Goal: Task Accomplishment & Management: Manage account settings

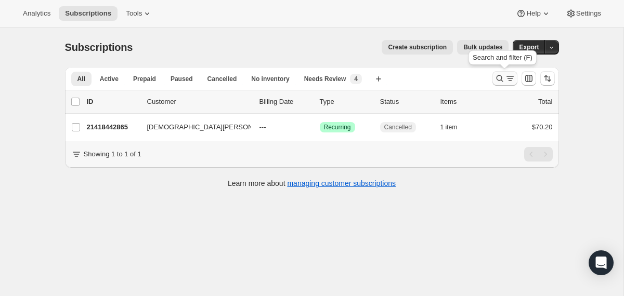
click at [496, 78] on icon "Search and filter results" at bounding box center [500, 78] width 10 height 10
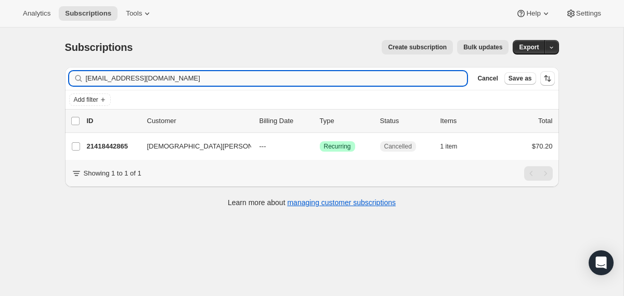
click at [393, 77] on input "kristen1016@gmail.com" at bounding box center [277, 78] width 382 height 15
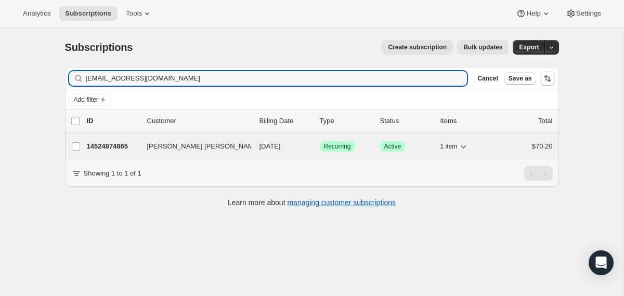
type input "dianalyu@gmail.com"
click at [243, 147] on button "Diana Jee Hyun Lyu" at bounding box center [193, 146] width 104 height 17
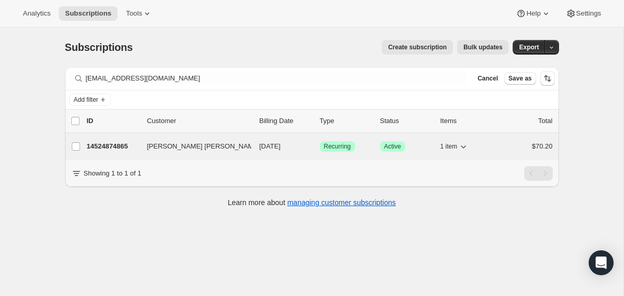
click at [266, 144] on span "12/28/2025" at bounding box center [270, 147] width 21 height 8
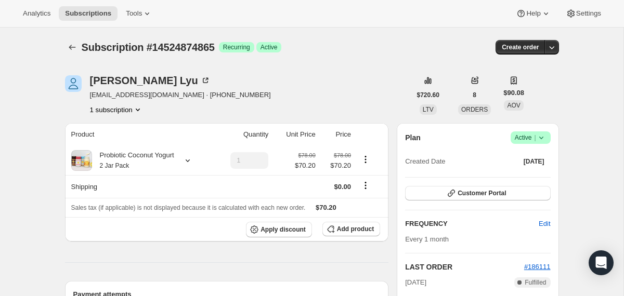
click at [539, 138] on icon at bounding box center [541, 138] width 10 height 10
click at [510, 178] on span "Cancel subscription" at bounding box center [526, 176] width 59 height 8
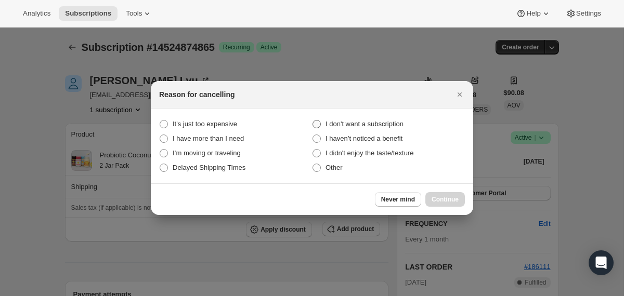
click at [404, 123] on span "I don't want a subscription" at bounding box center [365, 124] width 78 height 8
click at [313, 121] on subscription "I don't want a subscription" at bounding box center [313, 120] width 1 height 1
radio subscription "true"
click at [446, 202] on span "Continue" at bounding box center [445, 200] width 27 height 8
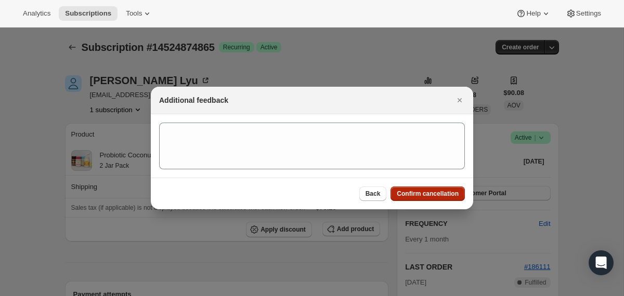
click at [404, 190] on span "Confirm cancellation" at bounding box center [428, 194] width 62 height 8
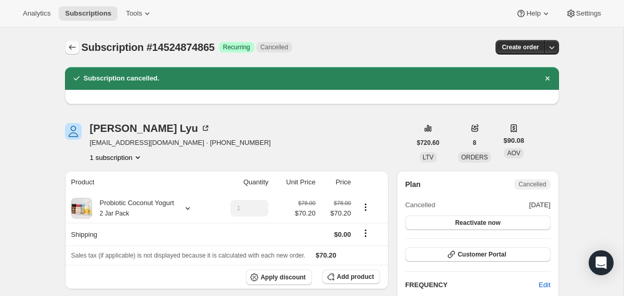
click at [69, 53] on button "Subscriptions" at bounding box center [72, 47] width 15 height 15
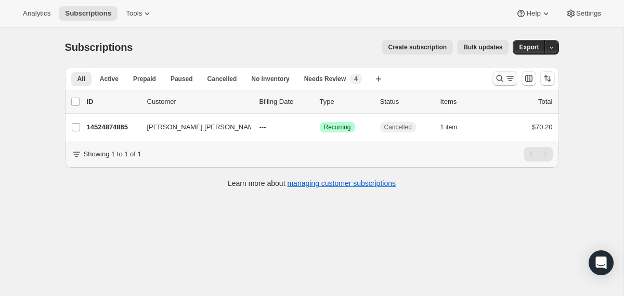
click at [495, 82] on icon "Search and filter results" at bounding box center [500, 78] width 10 height 10
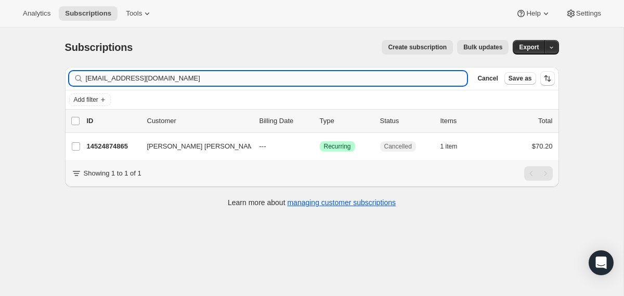
click at [383, 82] on input "dianalyu@gmail.com" at bounding box center [277, 78] width 382 height 15
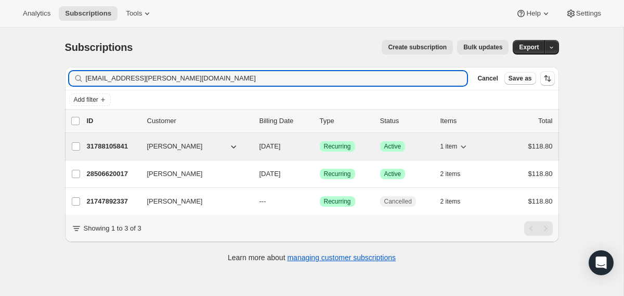
type input "lea.plagens@gmail.com"
click at [249, 146] on div "Lea Plagens" at bounding box center [199, 146] width 104 height 10
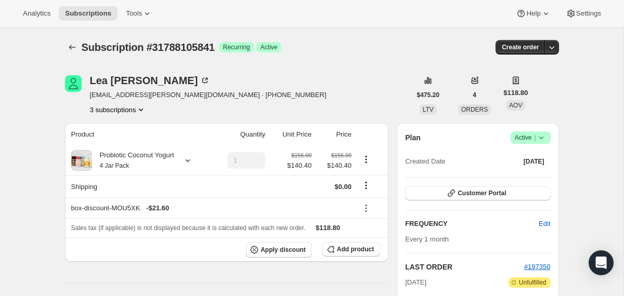
click at [539, 135] on icon at bounding box center [541, 138] width 10 height 10
click at [535, 177] on span "Cancel subscription" at bounding box center [526, 176] width 59 height 8
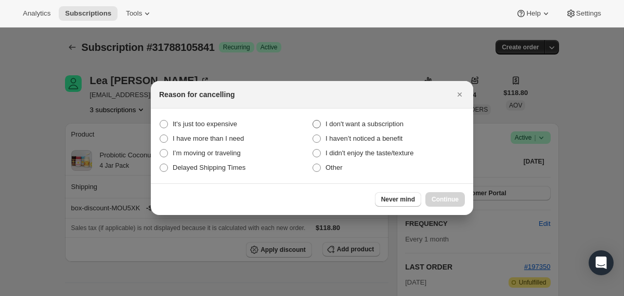
click at [377, 122] on span "I don't want a subscription" at bounding box center [365, 124] width 78 height 8
click at [313, 121] on subscription "I don't want a subscription" at bounding box center [313, 120] width 1 height 1
radio subscription "true"
click at [446, 198] on span "Continue" at bounding box center [445, 200] width 27 height 8
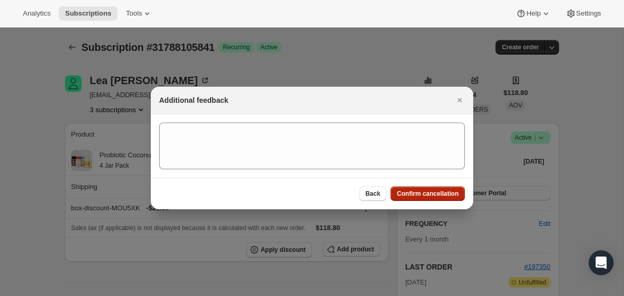
click at [434, 189] on button "Confirm cancellation" at bounding box center [428, 194] width 74 height 15
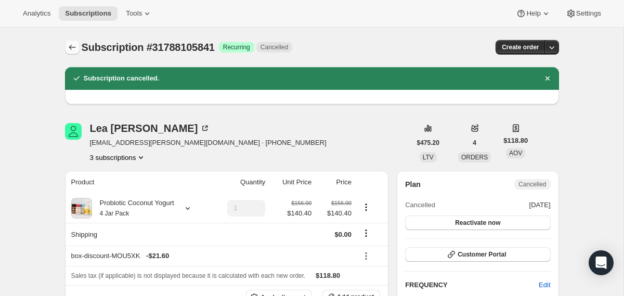
click at [70, 48] on icon "Subscriptions" at bounding box center [72, 47] width 7 height 5
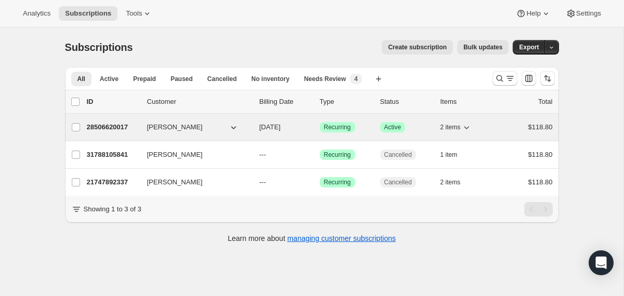
click at [262, 128] on span "11/28/2025" at bounding box center [270, 127] width 21 height 8
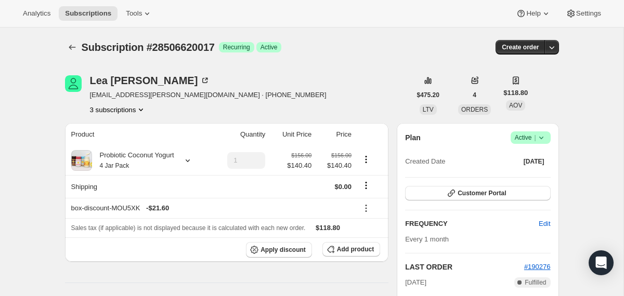
click at [542, 140] on icon at bounding box center [541, 138] width 10 height 10
click at [542, 172] on span "Cancel subscription" at bounding box center [526, 176] width 59 height 8
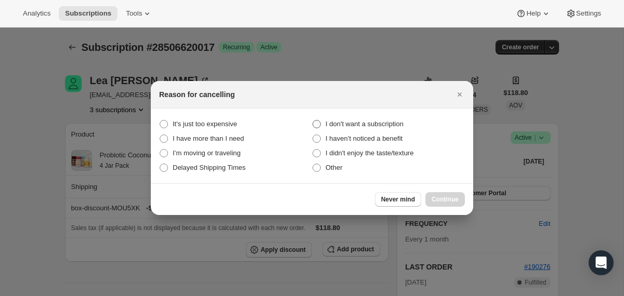
click at [374, 124] on span "I don't want a subscription" at bounding box center [365, 124] width 78 height 8
click at [313, 121] on subscription "I don't want a subscription" at bounding box center [313, 120] width 1 height 1
radio subscription "true"
click at [452, 196] on span "Continue" at bounding box center [445, 200] width 27 height 8
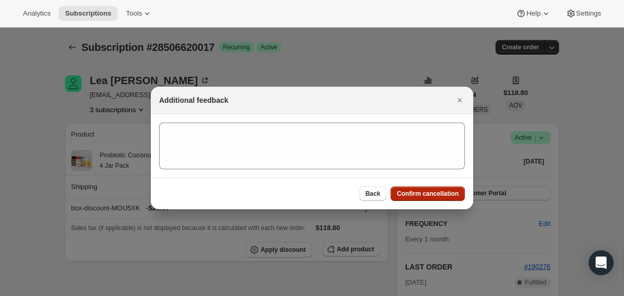
click at [452, 196] on span "Confirm cancellation" at bounding box center [428, 194] width 62 height 8
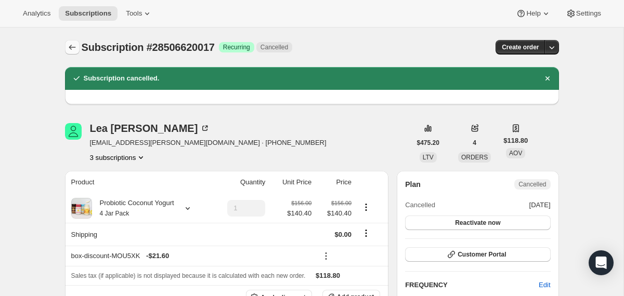
click at [73, 46] on icon "Subscriptions" at bounding box center [72, 47] width 10 height 10
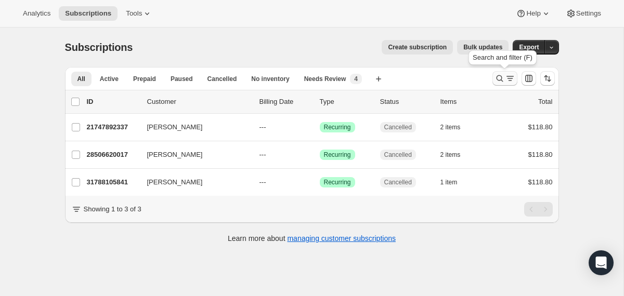
click at [502, 72] on button "Search and filter results" at bounding box center [505, 78] width 25 height 15
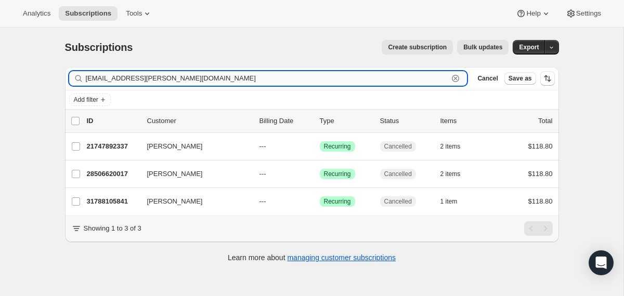
click at [426, 82] on input "lea.plagens@gmail.com" at bounding box center [267, 78] width 363 height 15
paste input "katwoman2u@icloud"
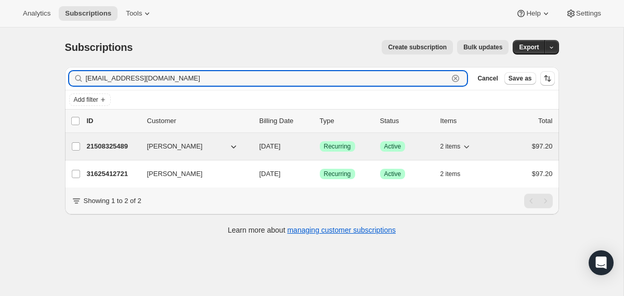
type input "katwoman2u@icloud.com"
click at [254, 145] on div "21508325489 bettina ouaknine 10/20/2025 Success Recurring Success Active 2 item…" at bounding box center [320, 146] width 466 height 15
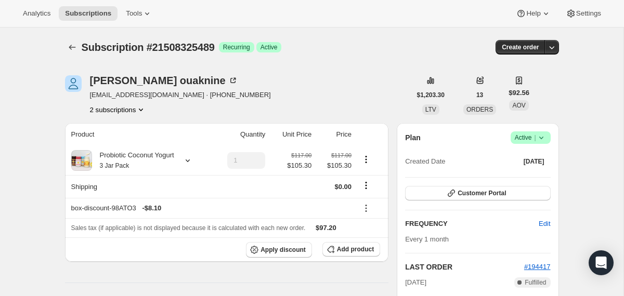
click at [542, 136] on icon at bounding box center [541, 138] width 10 height 10
click at [521, 180] on span "Cancel subscription" at bounding box center [526, 176] width 59 height 10
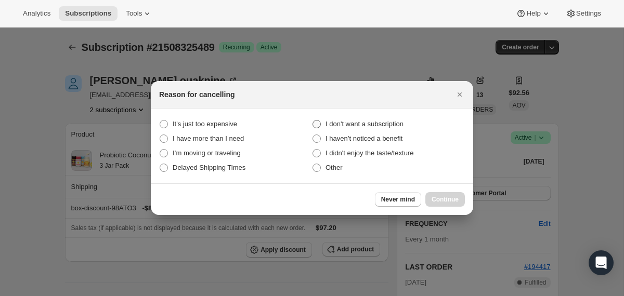
click at [396, 124] on span "I don't want a subscription" at bounding box center [365, 124] width 78 height 8
click at [313, 121] on subscription "I don't want a subscription" at bounding box center [313, 120] width 1 height 1
radio subscription "true"
click at [436, 196] on span "Continue" at bounding box center [445, 200] width 27 height 8
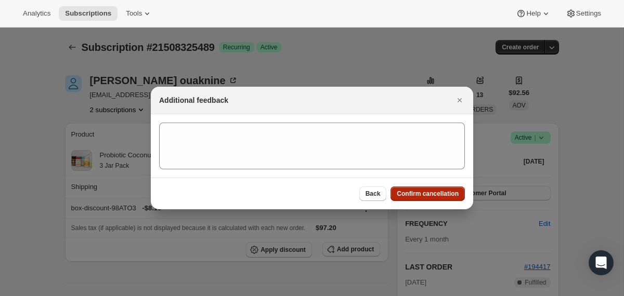
click at [436, 196] on span "Confirm cancellation" at bounding box center [428, 194] width 62 height 8
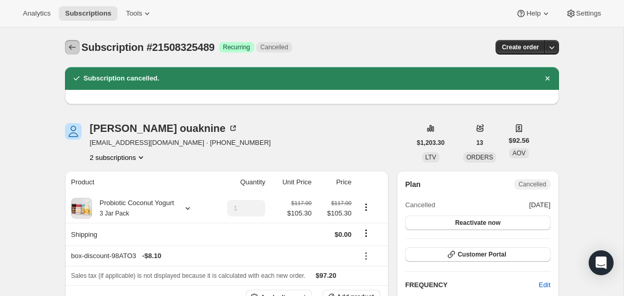
click at [72, 47] on icon "Subscriptions" at bounding box center [72, 47] width 10 height 10
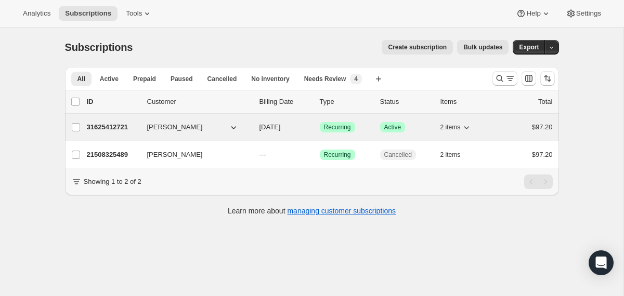
click at [251, 127] on div "31625412721 bettina ouaknine 12/02/2025 Success Recurring Success Active 2 item…" at bounding box center [320, 127] width 466 height 15
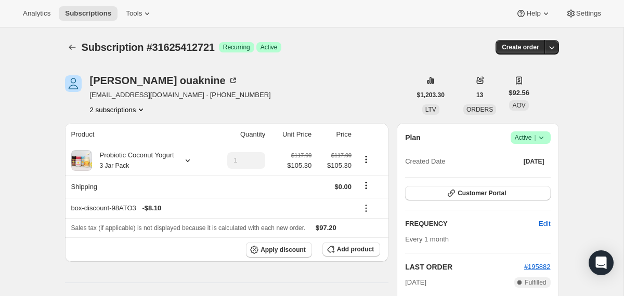
click at [542, 141] on icon at bounding box center [541, 138] width 10 height 10
click at [523, 174] on span "Cancel subscription" at bounding box center [526, 176] width 59 height 8
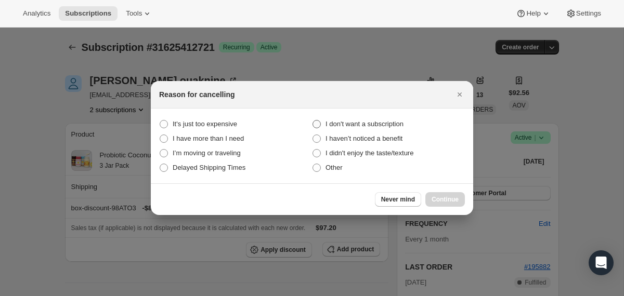
click at [392, 127] on span "I don't want a subscription" at bounding box center [365, 124] width 78 height 8
click at [313, 121] on subscription "I don't want a subscription" at bounding box center [313, 120] width 1 height 1
radio subscription "true"
click at [440, 197] on span "Continue" at bounding box center [445, 200] width 27 height 8
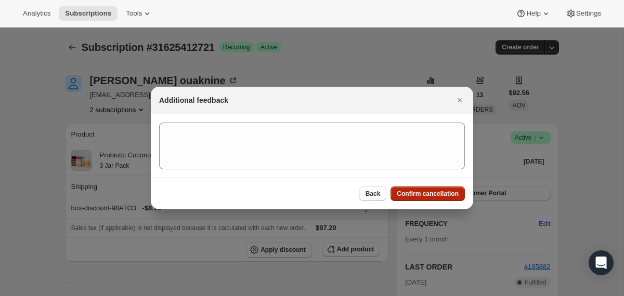
click at [440, 197] on span "Confirm cancellation" at bounding box center [428, 194] width 62 height 8
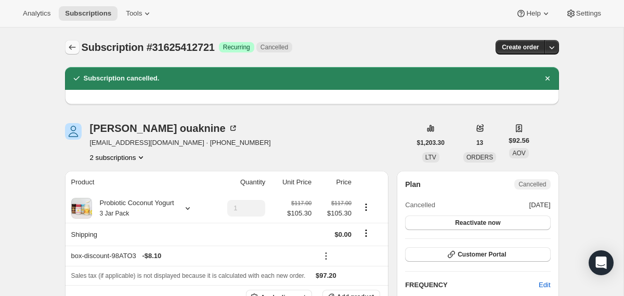
click at [73, 45] on icon "Subscriptions" at bounding box center [72, 47] width 10 height 10
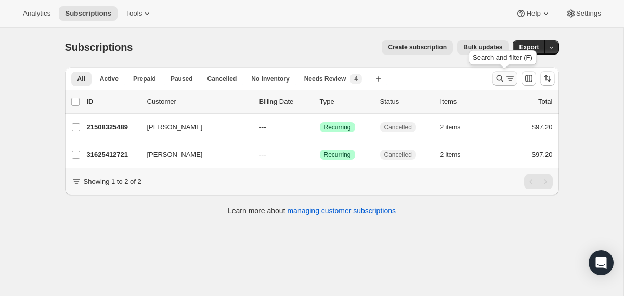
click at [497, 79] on icon "Search and filter results" at bounding box center [500, 78] width 10 height 10
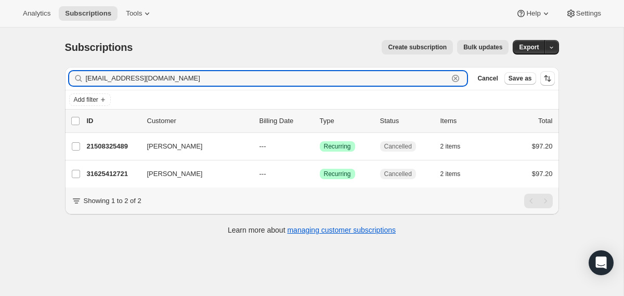
click at [454, 74] on icon "button" at bounding box center [455, 78] width 10 height 10
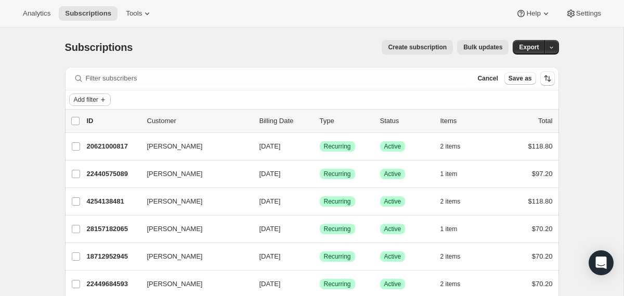
click at [98, 98] on span "Add filter" at bounding box center [86, 100] width 24 height 8
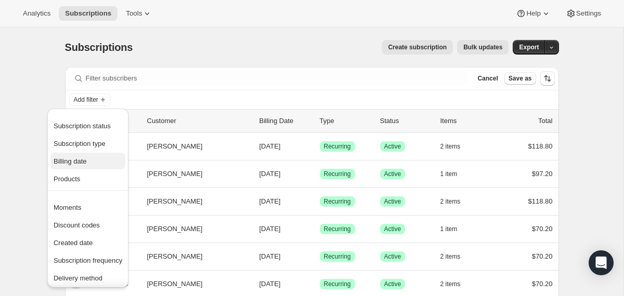
click at [89, 161] on span "Billing date" at bounding box center [88, 162] width 69 height 10
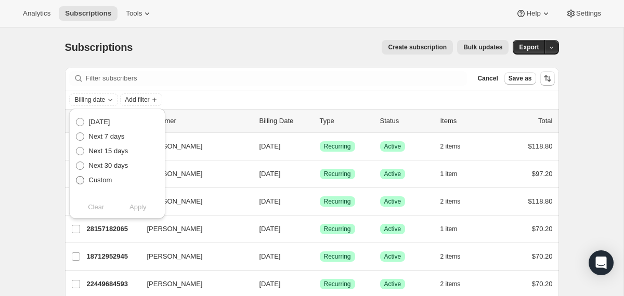
click at [109, 179] on span "Custom" at bounding box center [100, 180] width 23 height 8
click at [76, 177] on input "Custom" at bounding box center [76, 176] width 1 height 1
radio input "true"
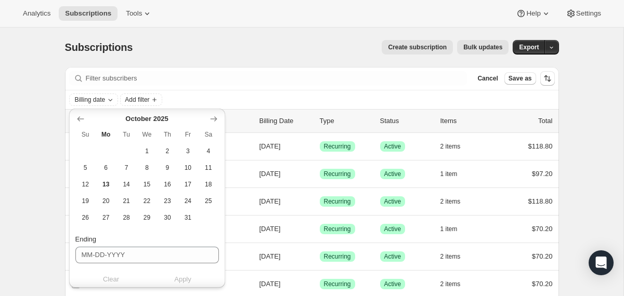
scroll to position [132, 0]
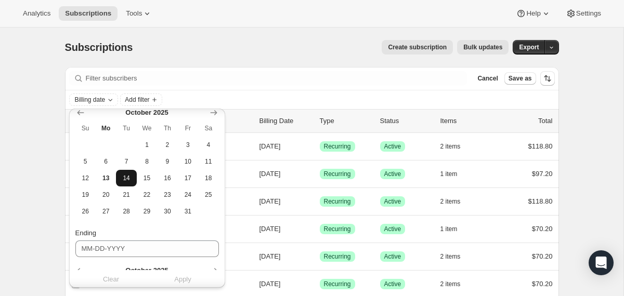
click at [122, 178] on span "14" at bounding box center [126, 178] width 12 height 8
click at [191, 212] on span "31" at bounding box center [188, 212] width 12 height 8
click at [125, 177] on span "14" at bounding box center [126, 178] width 12 height 8
type input "10-14-2025"
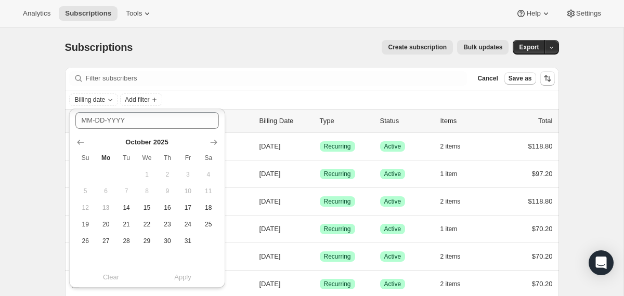
scroll to position [262, 0]
click at [187, 242] on span "31" at bounding box center [188, 240] width 12 height 8
type input "10-31-2025"
click at [184, 281] on span "Apply" at bounding box center [182, 277] width 17 height 10
click at [198, 99] on span "Add filter" at bounding box center [186, 100] width 24 height 8
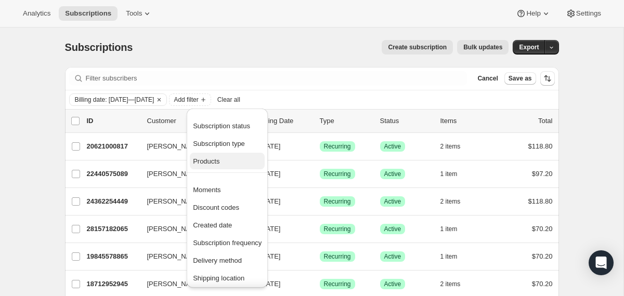
click at [227, 155] on button "Products" at bounding box center [227, 161] width 75 height 17
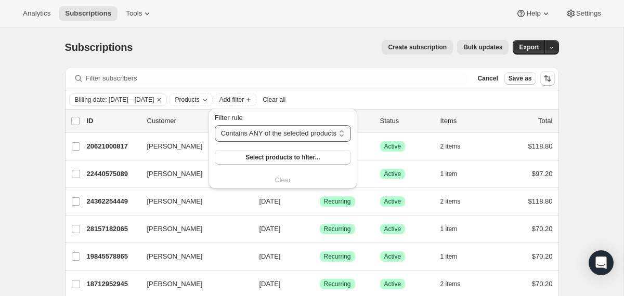
click at [251, 134] on select "Contains ANY of the selected products Contains ALL of the selected products Con…" at bounding box center [283, 133] width 136 height 17
click at [215, 125] on select "Contains ANY of the selected products Contains ALL of the selected products Con…" at bounding box center [283, 133] width 136 height 17
click at [257, 157] on span "Select products to filter..." at bounding box center [282, 157] width 74 height 8
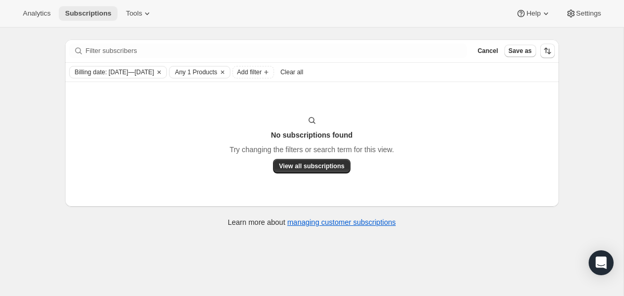
scroll to position [28, 0]
click at [217, 71] on span "Any 1 Products" at bounding box center [196, 72] width 42 height 8
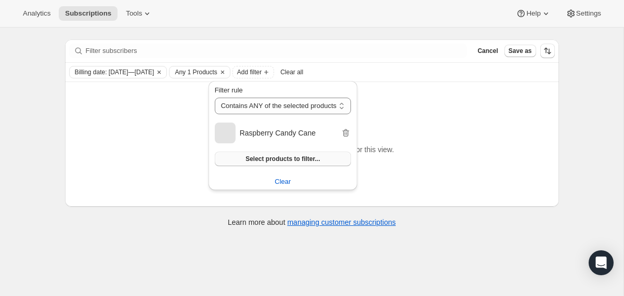
click at [250, 162] on span "Select products to filter..." at bounding box center [282, 159] width 74 height 8
click at [28, 137] on div "Subscriptions. This page is ready Subscriptions Create subscription Bulk update…" at bounding box center [312, 148] width 624 height 296
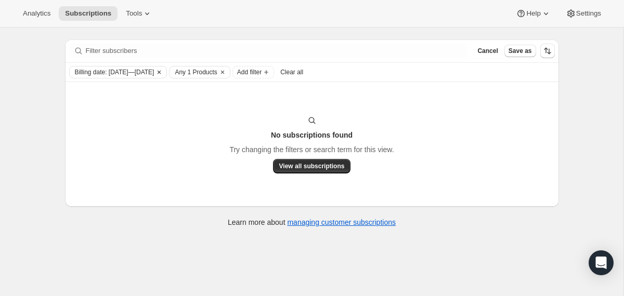
click at [161, 73] on icon "Clear" at bounding box center [159, 72] width 3 height 3
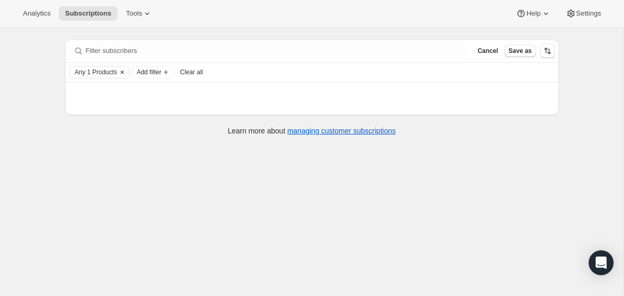
click at [120, 72] on icon "Clear" at bounding box center [122, 72] width 8 height 8
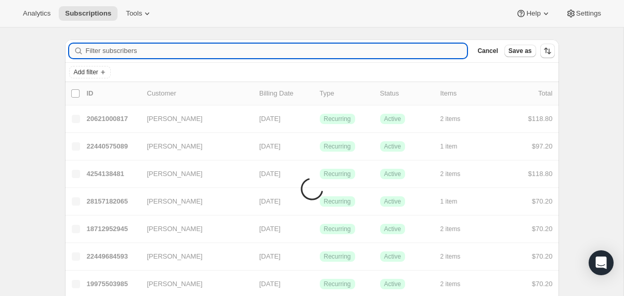
click at [124, 52] on input "Filter subscribers" at bounding box center [277, 51] width 382 height 15
paste input "karabrianne05@gmail.com"
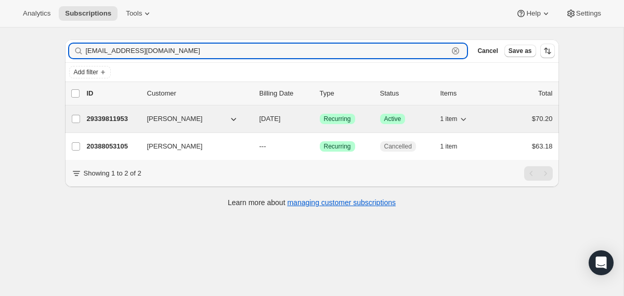
type input "karabrianne05@gmail.com"
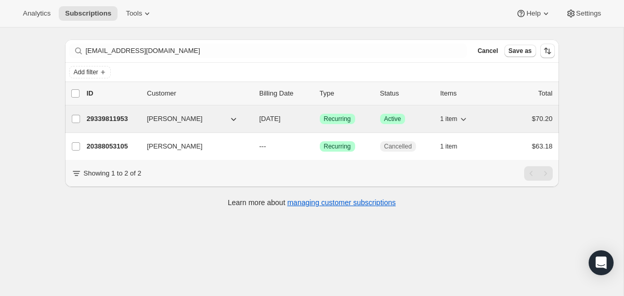
click at [256, 124] on div "29339811953 Kara Black 11/11/2025 Success Recurring Success Active 1 item $70.20" at bounding box center [320, 119] width 466 height 15
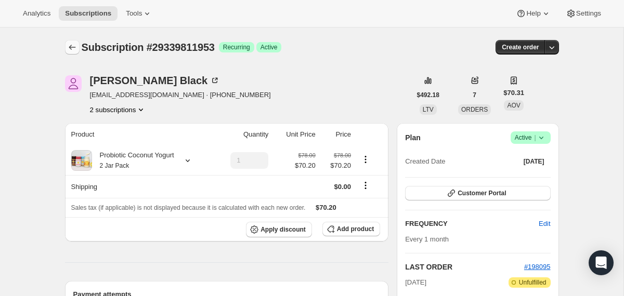
click at [65, 49] on button "Subscriptions" at bounding box center [72, 47] width 15 height 15
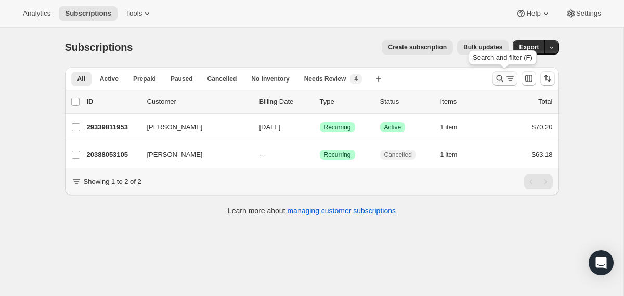
click at [499, 83] on icon "Search and filter results" at bounding box center [500, 78] width 10 height 10
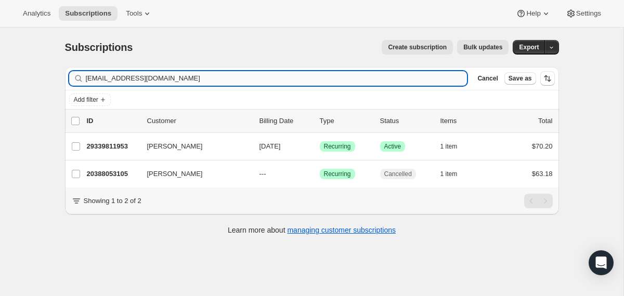
click at [412, 79] on input "karabrianne05@gmail.com" at bounding box center [277, 78] width 382 height 15
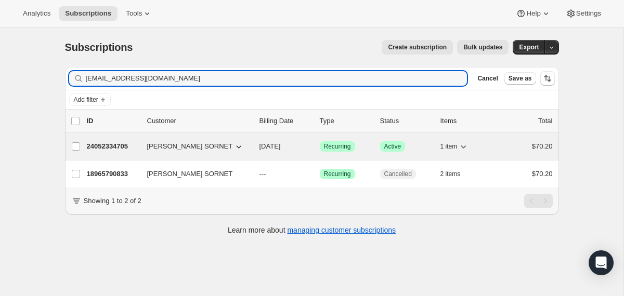
type input "frances_grace16@yahoo.com"
click at [262, 144] on span "11/08/2025" at bounding box center [270, 147] width 21 height 8
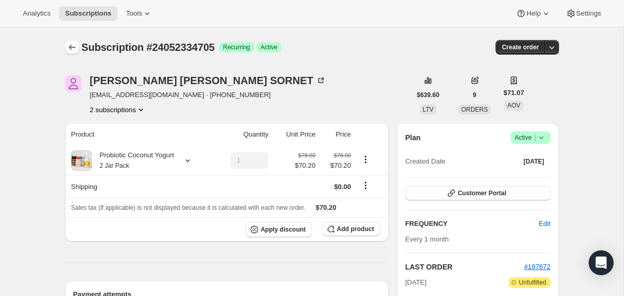
click at [69, 50] on icon "Subscriptions" at bounding box center [72, 47] width 10 height 10
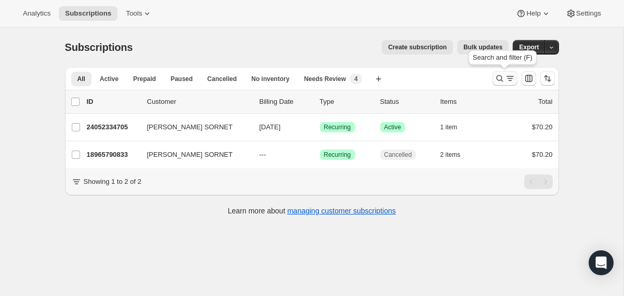
click at [501, 79] on icon "Search and filter results" at bounding box center [500, 78] width 10 height 10
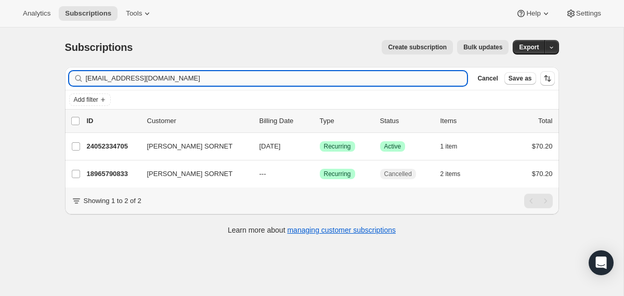
click at [372, 79] on input "frances_grace16@yahoo.com" at bounding box center [277, 78] width 382 height 15
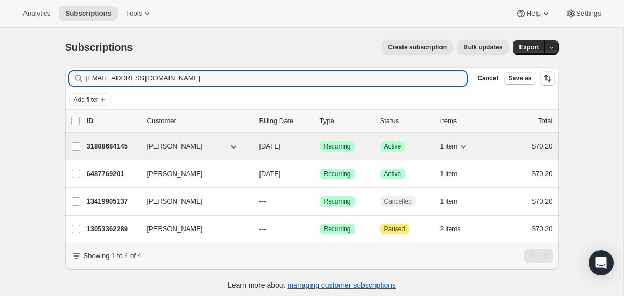
type input "happitears@aol.com"
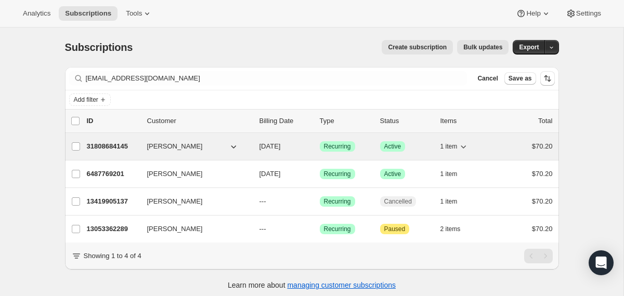
click at [257, 147] on div "31808684145 katie wilkins 11/08/2025 Success Recurring Success Active 1 item $7…" at bounding box center [320, 146] width 466 height 15
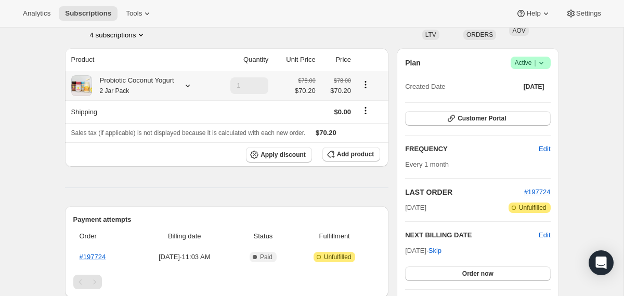
scroll to position [74, 0]
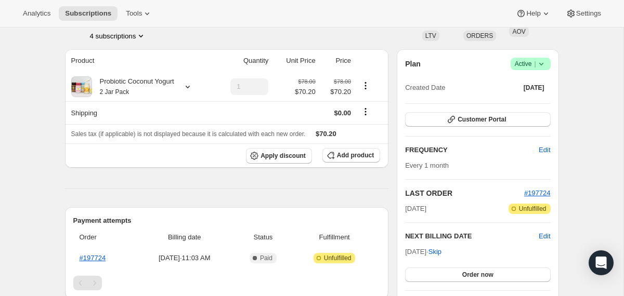
click at [544, 65] on icon at bounding box center [541, 64] width 10 height 10
click at [523, 106] on span "Cancel subscription" at bounding box center [526, 102] width 59 height 8
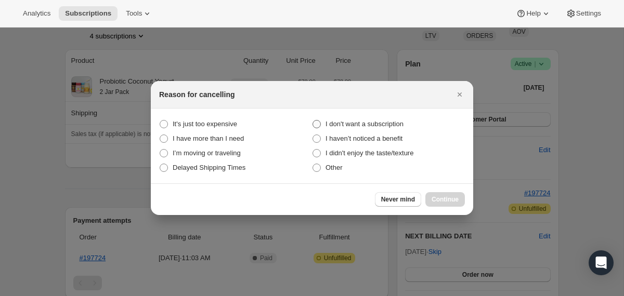
click at [394, 127] on span "I don't want a subscription" at bounding box center [365, 124] width 78 height 8
click at [313, 121] on subscription "I don't want a subscription" at bounding box center [313, 120] width 1 height 1
radio subscription "true"
click at [444, 203] on span "Continue" at bounding box center [445, 200] width 27 height 8
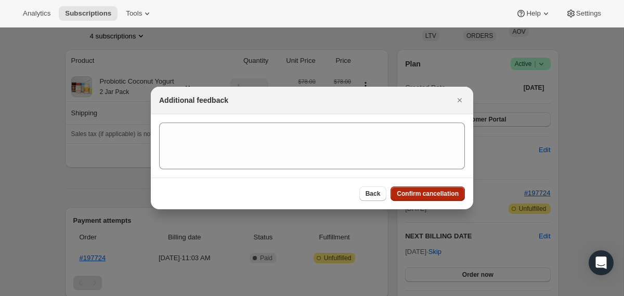
click at [439, 193] on span "Confirm cancellation" at bounding box center [428, 194] width 62 height 8
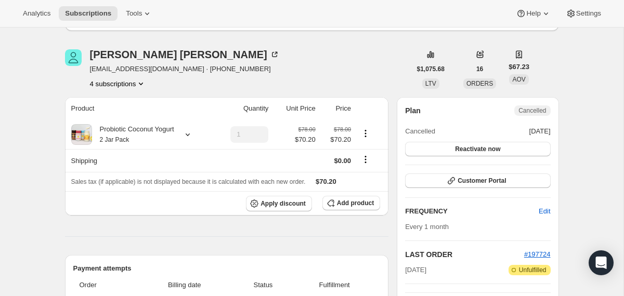
scroll to position [0, 0]
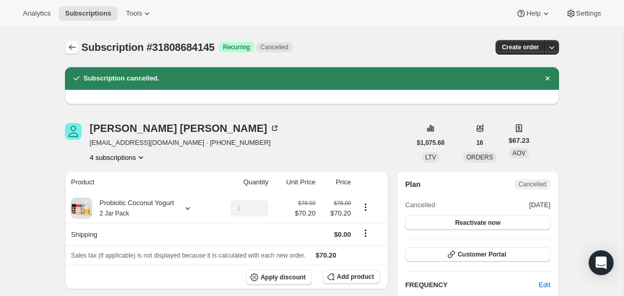
click at [72, 47] on icon "Subscriptions" at bounding box center [72, 47] width 10 height 10
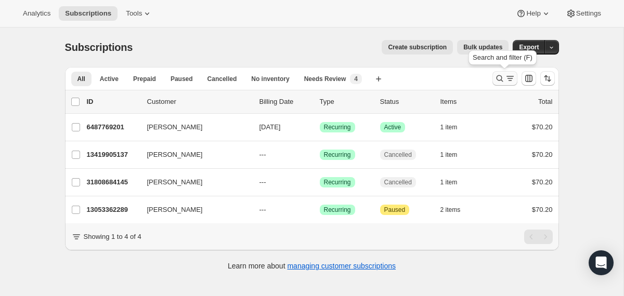
click at [500, 81] on icon "Search and filter results" at bounding box center [500, 78] width 10 height 10
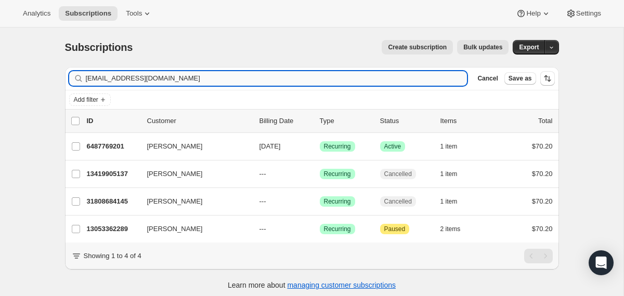
click at [356, 81] on input "happitears@aol.com" at bounding box center [277, 78] width 382 height 15
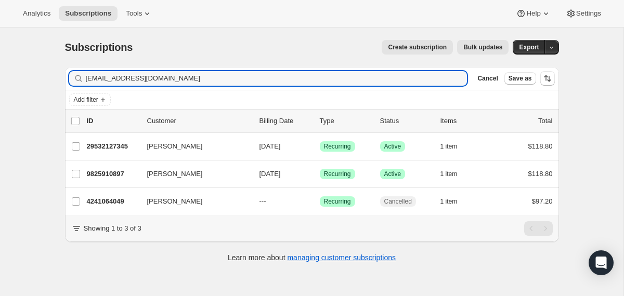
type input "essarli34@gmail.com"
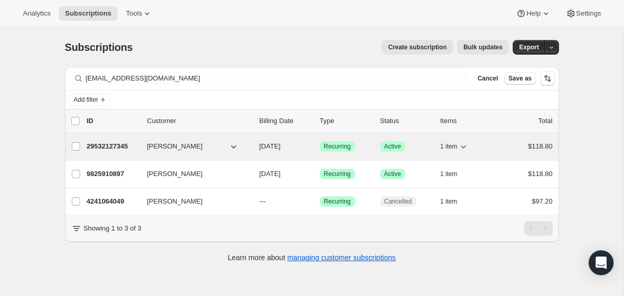
click at [260, 146] on span "10/16/2025" at bounding box center [270, 147] width 21 height 8
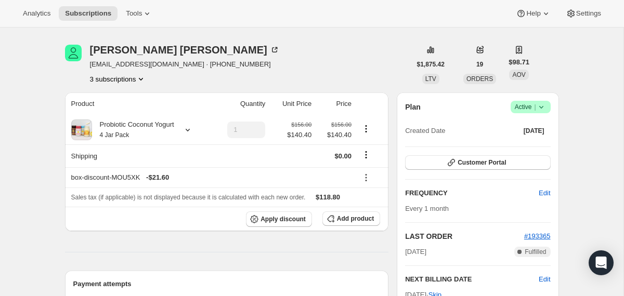
scroll to position [31, 0]
click at [545, 107] on icon at bounding box center [541, 106] width 10 height 10
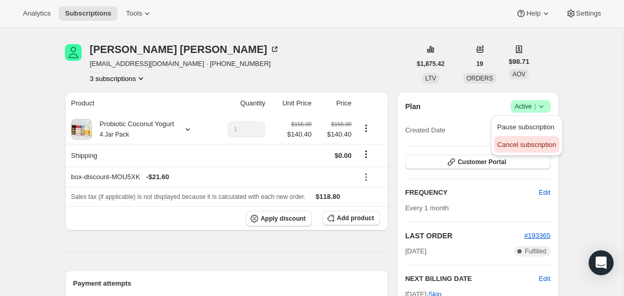
click at [510, 141] on span "Cancel subscription" at bounding box center [526, 145] width 59 height 8
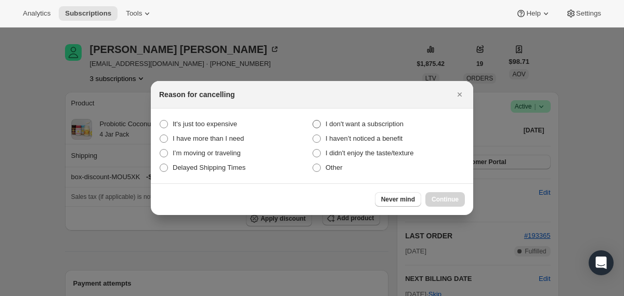
click at [372, 129] on span "I don't want a subscription" at bounding box center [365, 124] width 78 height 10
click at [313, 121] on subscription "I don't want a subscription" at bounding box center [313, 120] width 1 height 1
radio subscription "true"
click at [431, 200] on button "Continue" at bounding box center [445, 199] width 40 height 15
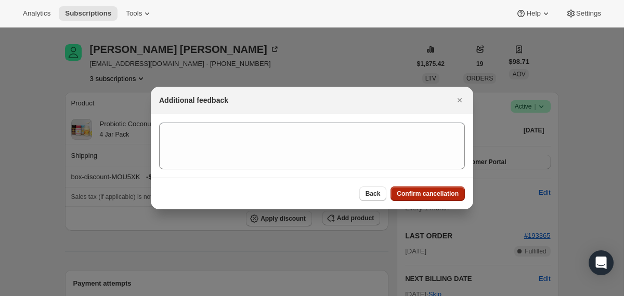
click at [430, 192] on span "Confirm cancellation" at bounding box center [428, 194] width 62 height 8
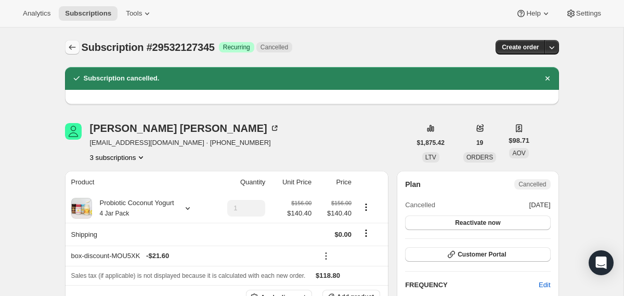
click at [70, 41] on button "Subscriptions" at bounding box center [72, 47] width 15 height 15
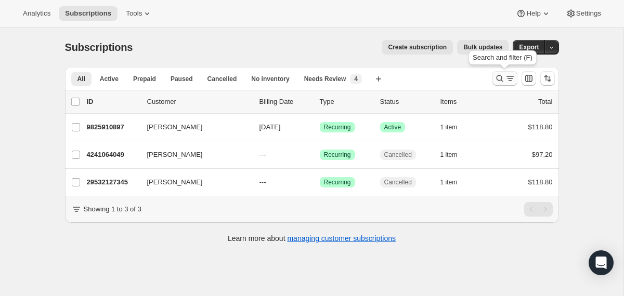
click at [495, 80] on icon "Search and filter results" at bounding box center [500, 78] width 10 height 10
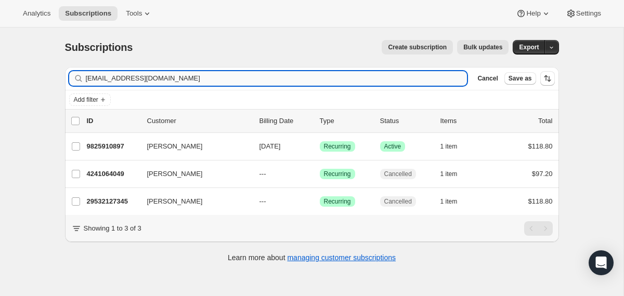
click at [317, 73] on input "essarli34@gmail.com" at bounding box center [277, 78] width 382 height 15
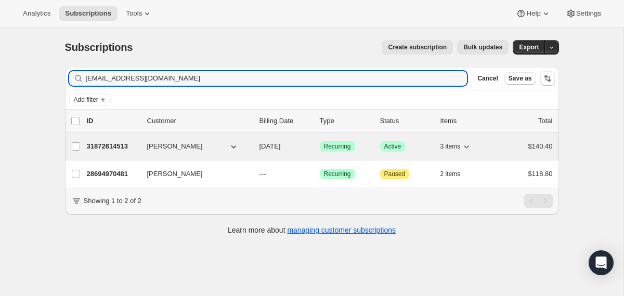
type input "[EMAIL_ADDRESS][DOMAIN_NAME]"
click at [255, 149] on div "31872614513 Paula May 11/11/2025 Success Recurring Success Active 3 items $140.…" at bounding box center [320, 146] width 466 height 15
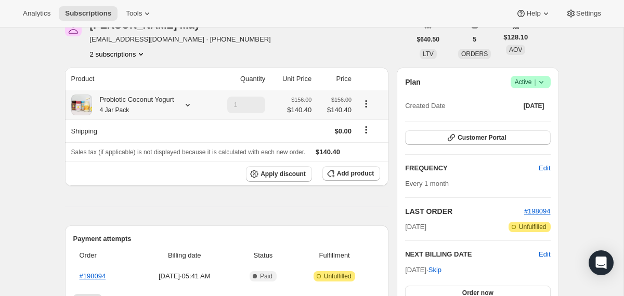
scroll to position [56, 0]
click at [274, 179] on button "Apply discount" at bounding box center [279, 174] width 66 height 16
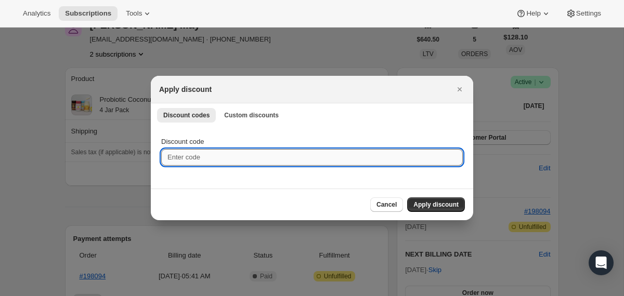
click at [236, 161] on input "Discount code" at bounding box center [312, 157] width 302 height 17
click at [227, 154] on input "- reached out t4pk" at bounding box center [312, 157] width 302 height 17
type input "box-discount-MOU5XK"
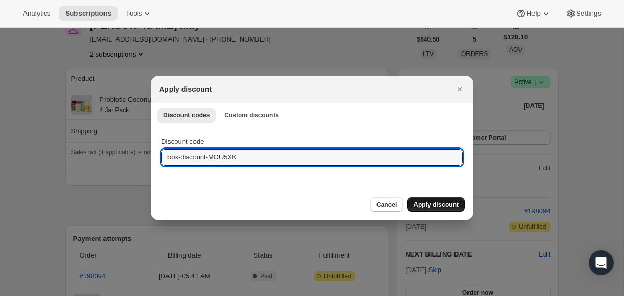
click at [431, 205] on span "Apply discount" at bounding box center [436, 205] width 45 height 8
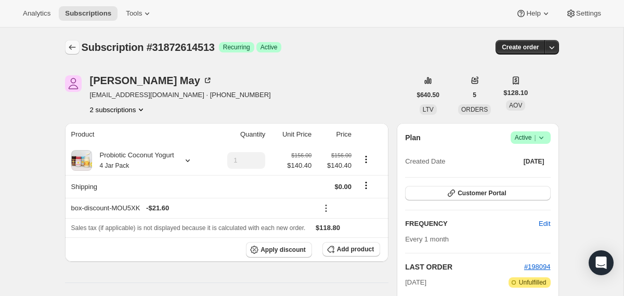
click at [75, 47] on icon "Subscriptions" at bounding box center [72, 47] width 10 height 10
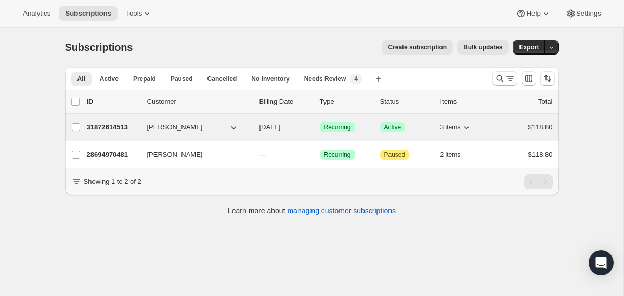
click at [251, 124] on div "[PERSON_NAME]" at bounding box center [199, 127] width 104 height 10
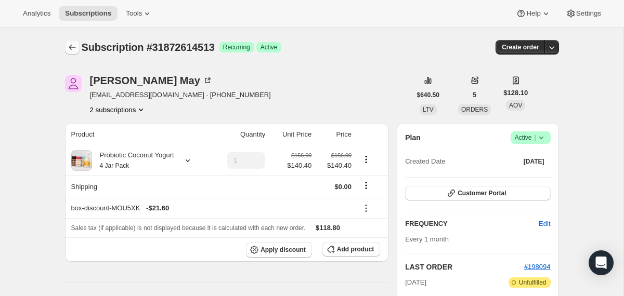
click at [70, 49] on icon "Subscriptions" at bounding box center [72, 47] width 10 height 10
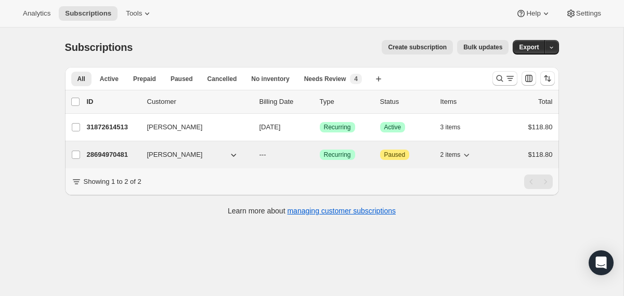
click at [253, 156] on div "28694970481 Paula May --- Success Recurring Attention Paused 2 items $118.80" at bounding box center [320, 155] width 466 height 15
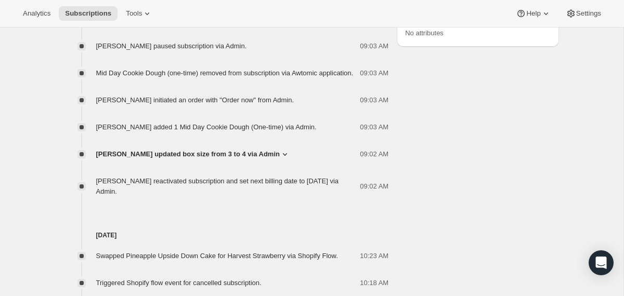
scroll to position [620, 0]
click at [150, 159] on span "Cassandra Munoz updated box size from 3 to 4 via Admin" at bounding box center [188, 154] width 184 height 10
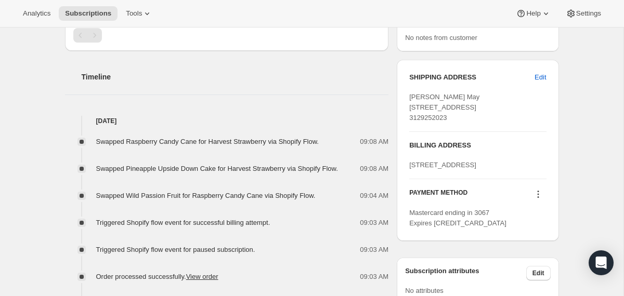
scroll to position [359, 0]
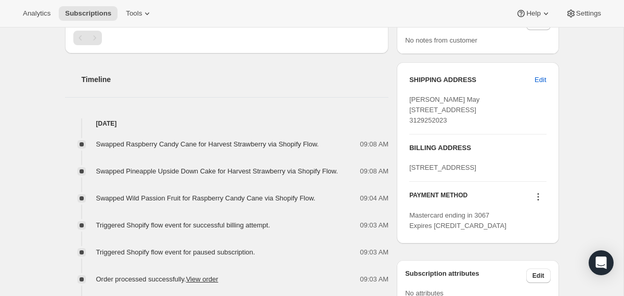
drag, startPoint x: 471, startPoint y: 131, endPoint x: 410, endPoint y: 108, distance: 65.5
click at [410, 108] on div "Paula May 840 n Lakeshore Dr 1602 Chicago IL, 60611 United States 3129252023" at bounding box center [477, 110] width 137 height 31
copy span "840 n Lakeshore Dr 1602 Chicago IL, 60611"
click at [537, 78] on span "Edit" at bounding box center [540, 80] width 11 height 10
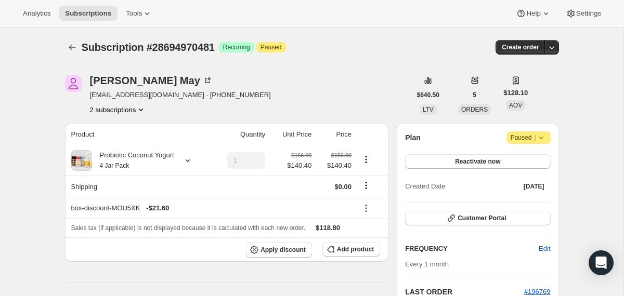
select select "IL"
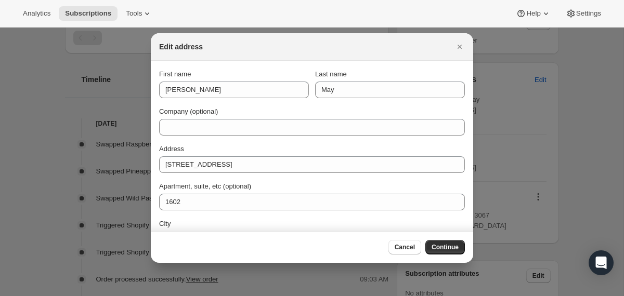
click at [213, 156] on div "Address 840 n Lakeshore Dr" at bounding box center [312, 158] width 306 height 29
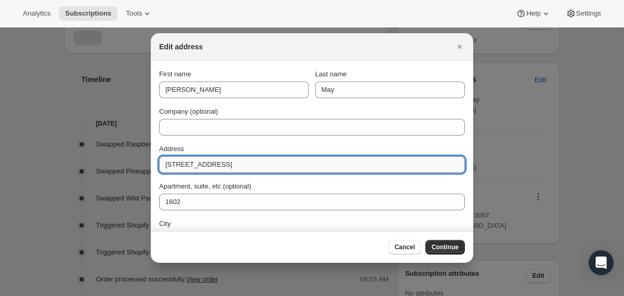
click at [213, 164] on input "840 n Lakeshore Dr" at bounding box center [312, 165] width 306 height 17
paste input "100 1st Ave N"
type input "100 1st Ave N"
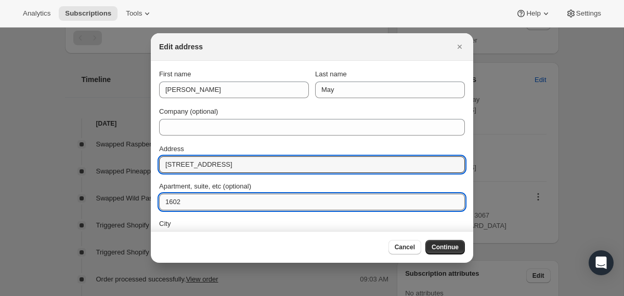
click at [236, 198] on input "1602" at bounding box center [312, 202] width 306 height 17
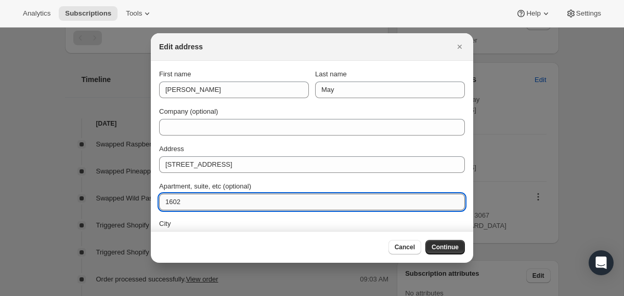
click at [236, 198] on input "1602" at bounding box center [312, 202] width 306 height 17
paste input "4003"
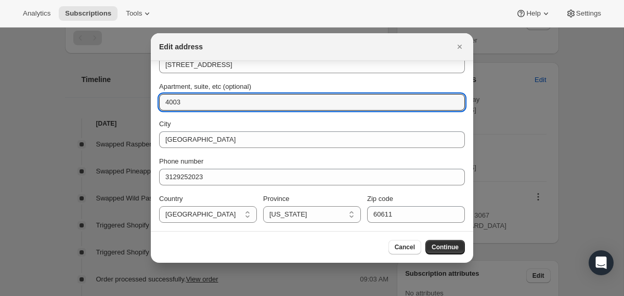
type input "4003"
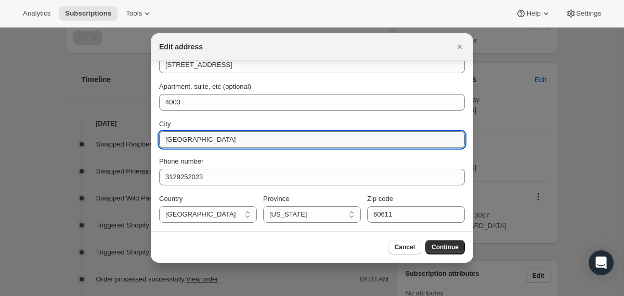
click at [188, 140] on input "Chicago" at bounding box center [312, 140] width 306 height 17
paste input "Saint Petersburg"
type input "Saint Petersburg"
click at [294, 215] on select "Alabama Alaska Arizona Arkansas California Colorado Connecticut Delaware Distri…" at bounding box center [312, 214] width 98 height 17
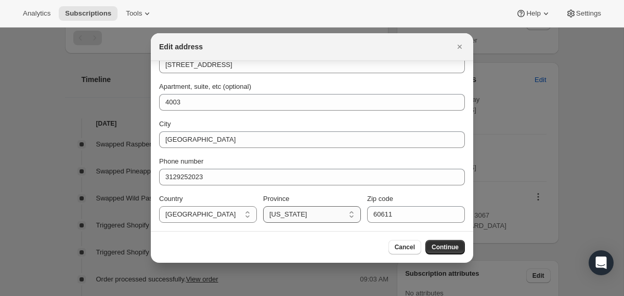
select select "FL"
click at [263, 206] on select "Alabama Alaska Arizona Arkansas California Colorado Connecticut Delaware Distri…" at bounding box center [312, 214] width 98 height 17
click at [405, 221] on input "60611" at bounding box center [416, 214] width 98 height 17
click at [405, 217] on input "60611" at bounding box center [416, 214] width 98 height 17
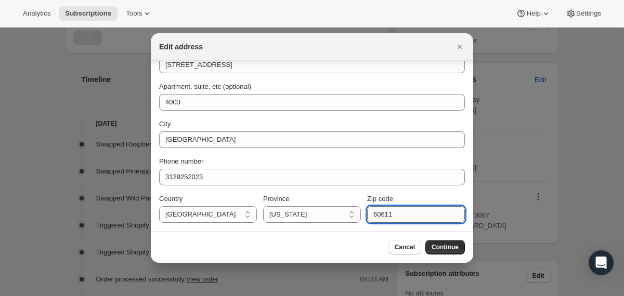
paste input "3370"
type input "33701"
click at [436, 247] on span "Continue" at bounding box center [445, 247] width 27 height 8
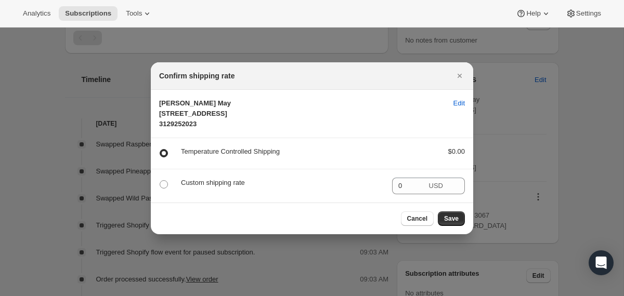
scroll to position [0, 0]
click at [454, 223] on span "Save" at bounding box center [451, 219] width 15 height 8
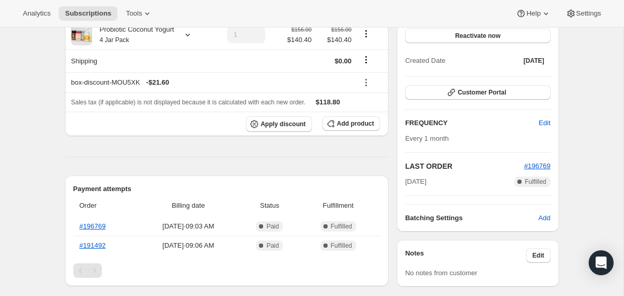
scroll to position [359, 0]
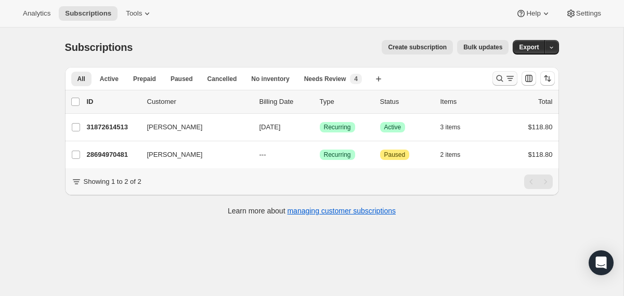
click at [495, 78] on icon "Search and filter results" at bounding box center [500, 78] width 10 height 10
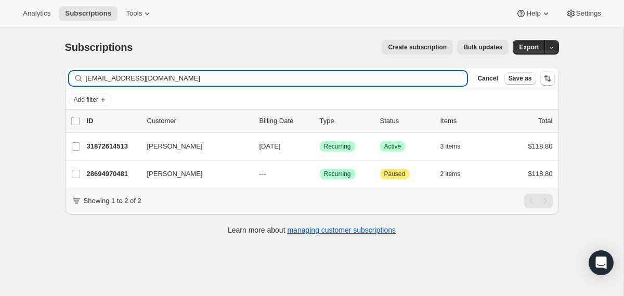
click at [354, 76] on input "[EMAIL_ADDRESS][DOMAIN_NAME]" at bounding box center [277, 78] width 382 height 15
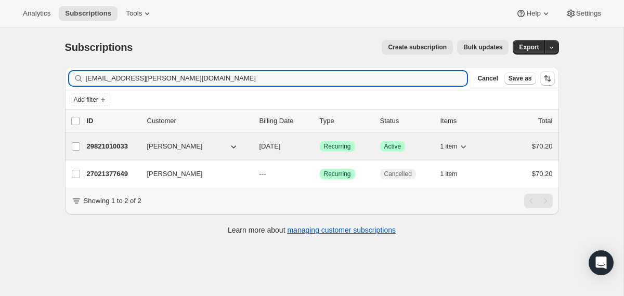
type input "[EMAIL_ADDRESS][PERSON_NAME][DOMAIN_NAME]"
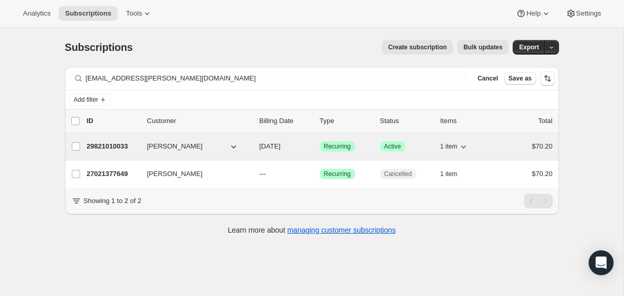
click at [255, 145] on div "29821010033 [PERSON_NAME] [DATE] Success Recurring Success Active 1 item $70.20" at bounding box center [320, 146] width 466 height 15
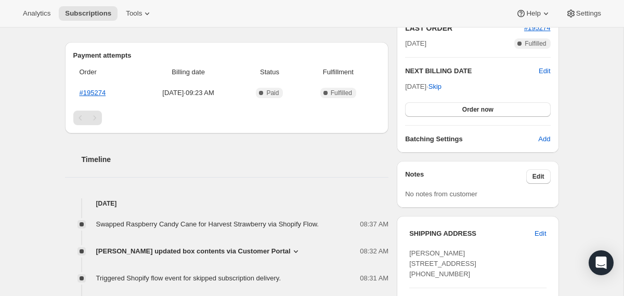
scroll to position [240, 0]
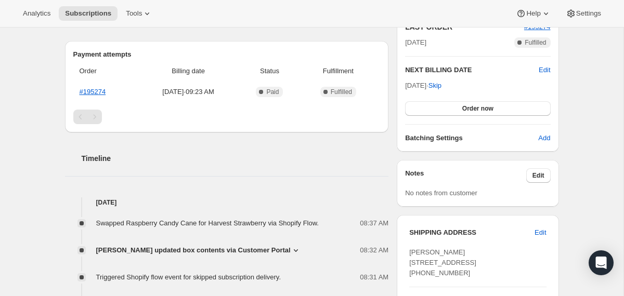
click at [212, 250] on span "[PERSON_NAME] updated box contents via Customer Portal" at bounding box center [193, 250] width 195 height 10
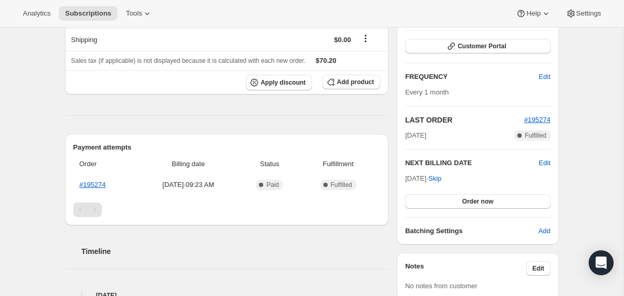
scroll to position [0, 0]
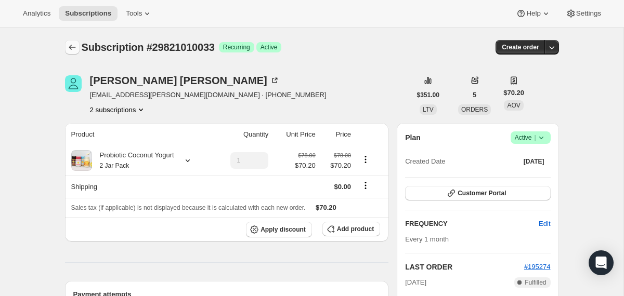
click at [70, 48] on icon "Subscriptions" at bounding box center [72, 47] width 10 height 10
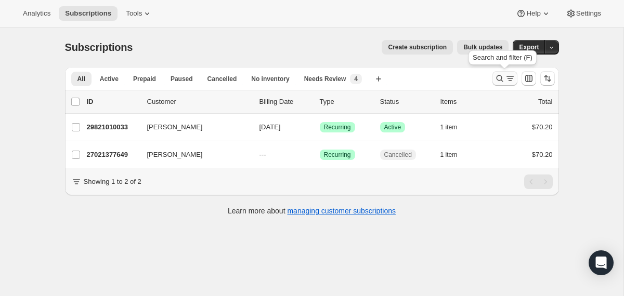
click at [501, 79] on icon "Search and filter results" at bounding box center [500, 78] width 10 height 10
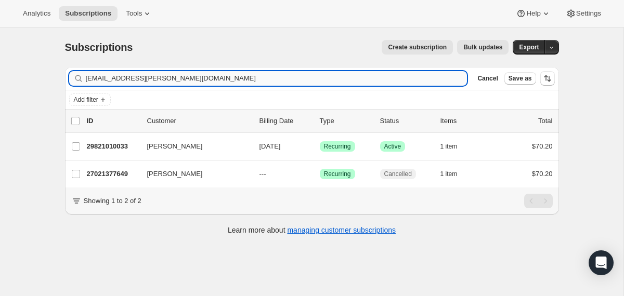
click at [384, 79] on input "[EMAIL_ADDRESS][PERSON_NAME][DOMAIN_NAME]" at bounding box center [277, 78] width 382 height 15
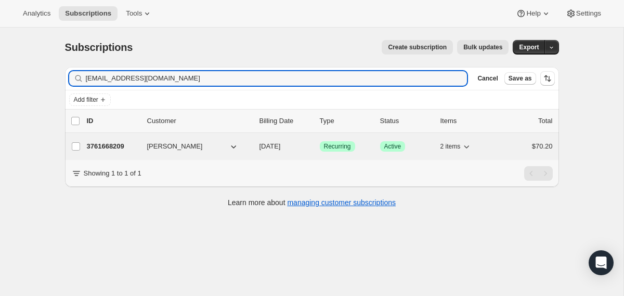
type input "[EMAIL_ADDRESS][DOMAIN_NAME]"
click at [259, 143] on div "3761668209 [PERSON_NAME] [DATE] Success Recurring Success Active 2 items $70.20" at bounding box center [320, 146] width 466 height 15
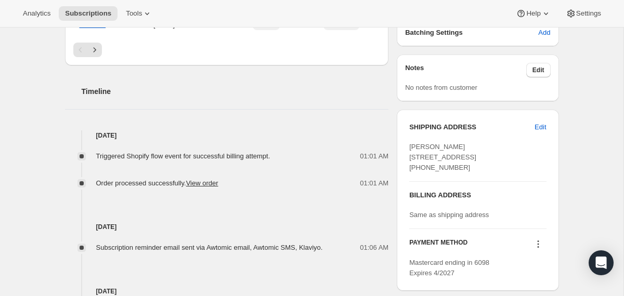
scroll to position [346, 0]
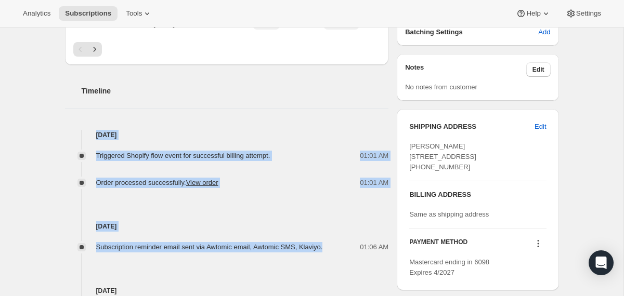
drag, startPoint x: 344, startPoint y: 248, endPoint x: 312, endPoint y: 119, distance: 133.0
copy div "[DATE] Triggered Shopify flow event for successful billing attempt. 01:01 AM Or…"
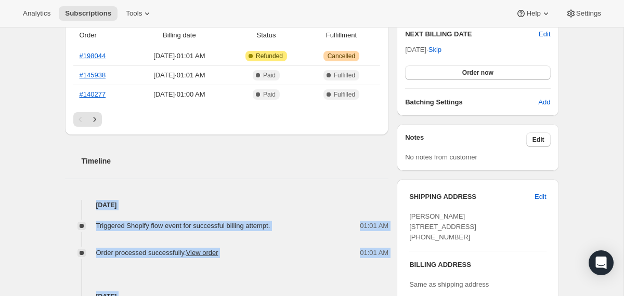
scroll to position [256, 0]
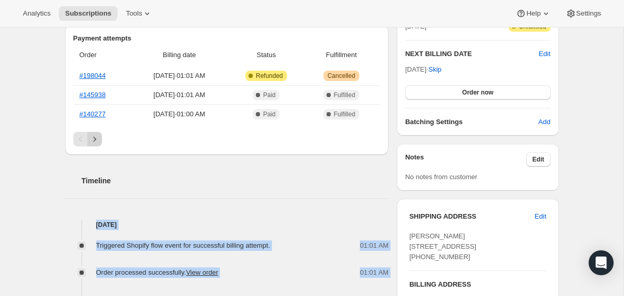
click at [98, 135] on icon "Next" at bounding box center [94, 139] width 10 height 10
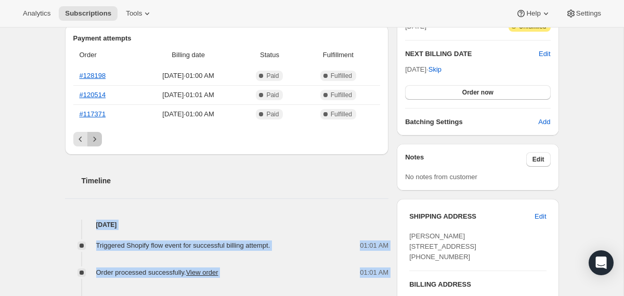
click at [96, 137] on icon "Next" at bounding box center [94, 139] width 10 height 10
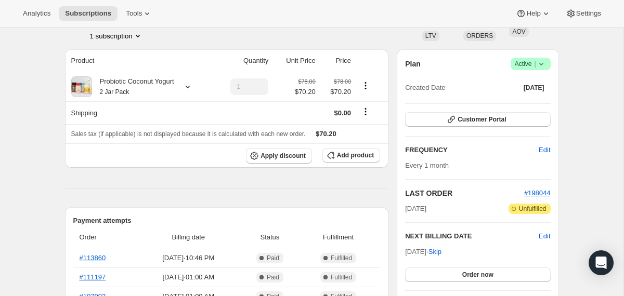
scroll to position [0, 0]
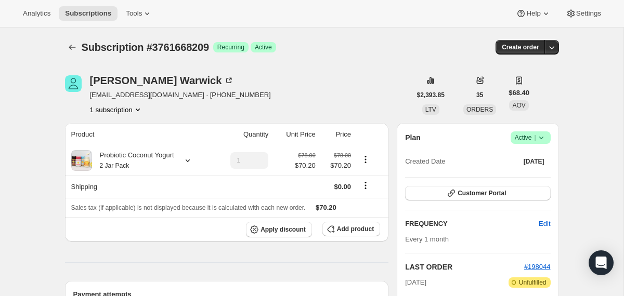
click at [544, 140] on icon at bounding box center [541, 138] width 10 height 10
click at [533, 182] on button "Cancel subscription" at bounding box center [526, 175] width 65 height 17
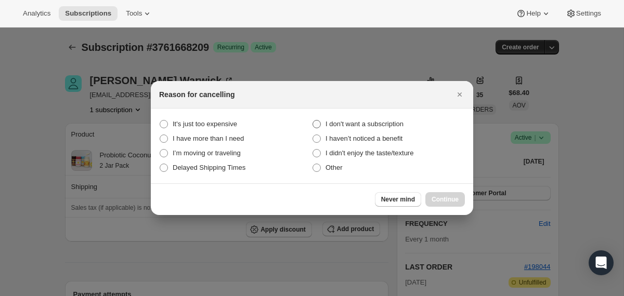
click at [404, 121] on span "I don't want a subscription" at bounding box center [365, 124] width 78 height 8
click at [313, 121] on subscription "I don't want a subscription" at bounding box center [313, 120] width 1 height 1
radio subscription "true"
click at [448, 200] on span "Continue" at bounding box center [445, 200] width 27 height 8
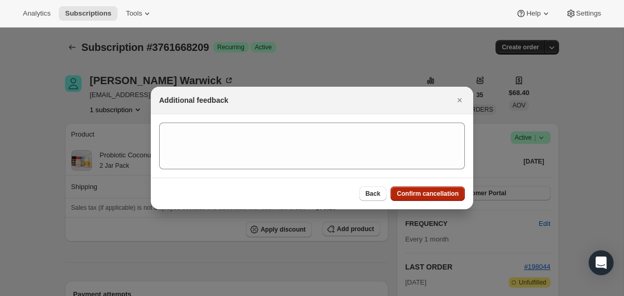
click at [447, 197] on span "Confirm cancellation" at bounding box center [428, 194] width 62 height 8
